Goal: Task Accomplishment & Management: Complete application form

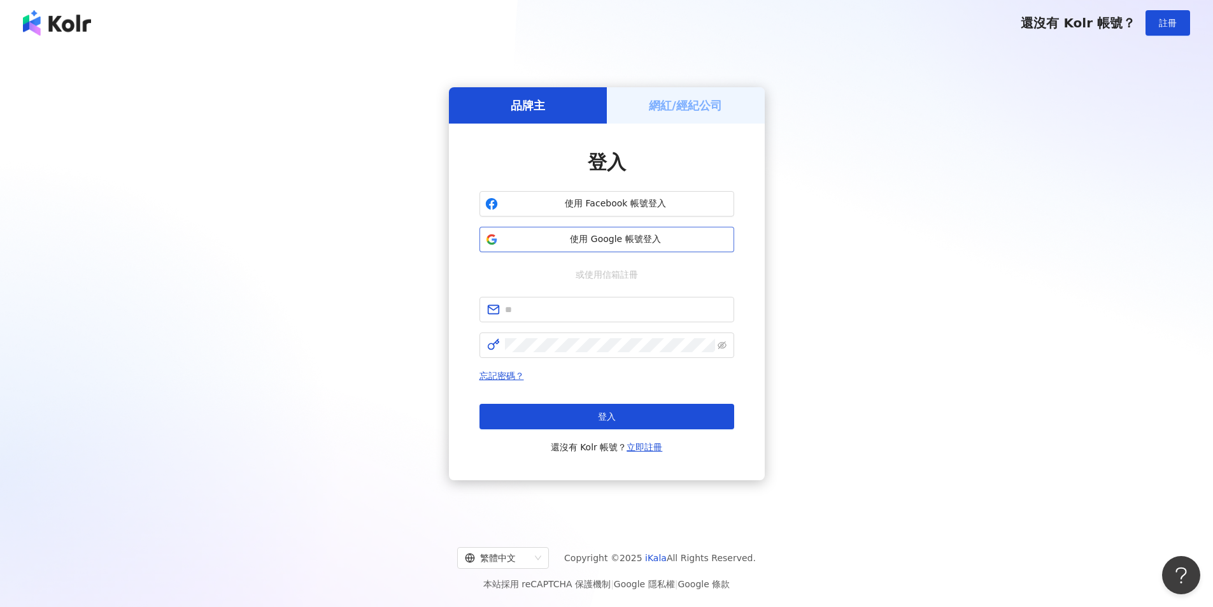
click at [645, 246] on button "使用 Google 帳號登入" at bounding box center [607, 239] width 255 height 25
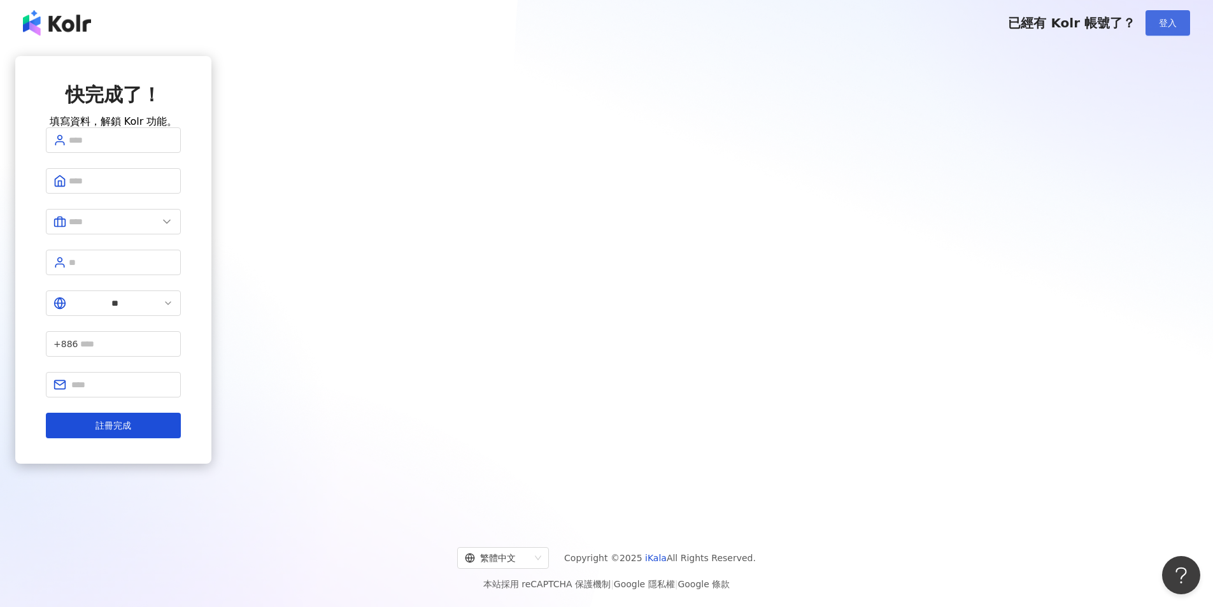
click at [1152, 21] on button "登入" at bounding box center [1168, 22] width 45 height 25
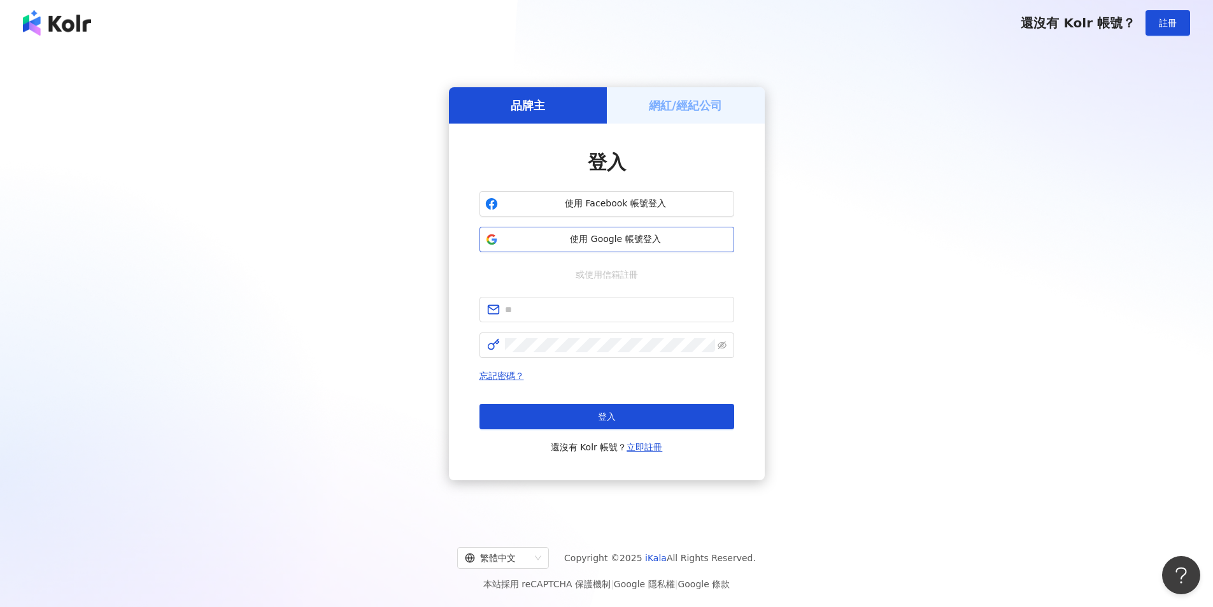
click at [597, 249] on button "使用 Google 帳號登入" at bounding box center [607, 239] width 255 height 25
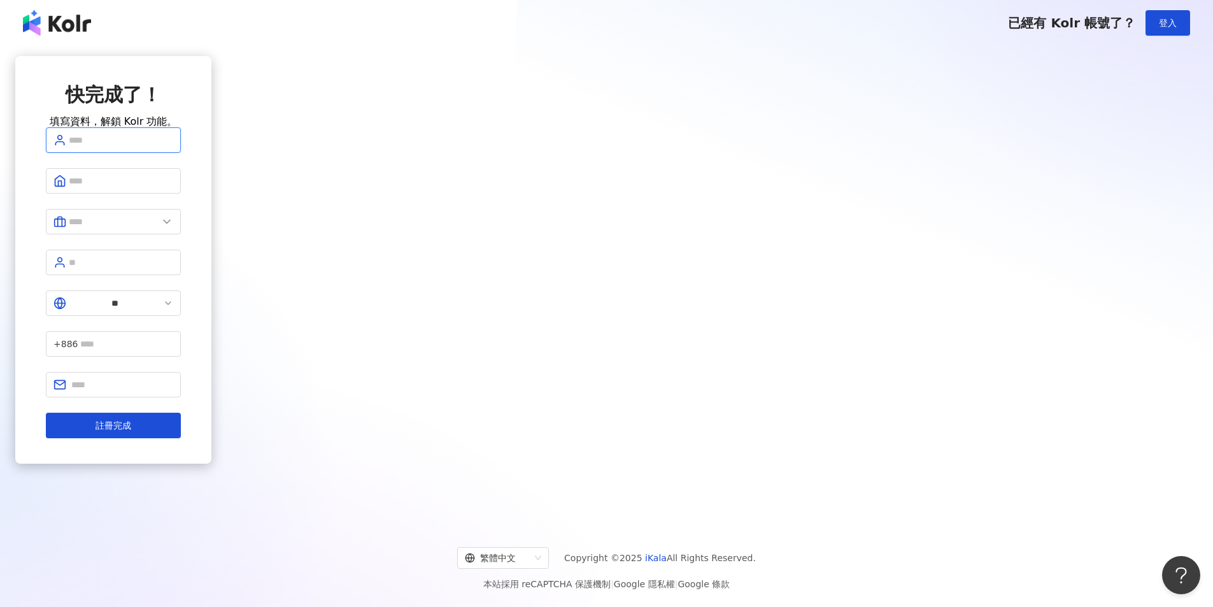
click at [173, 147] on input "text" at bounding box center [121, 140] width 104 height 14
